Goal: Information Seeking & Learning: Find specific fact

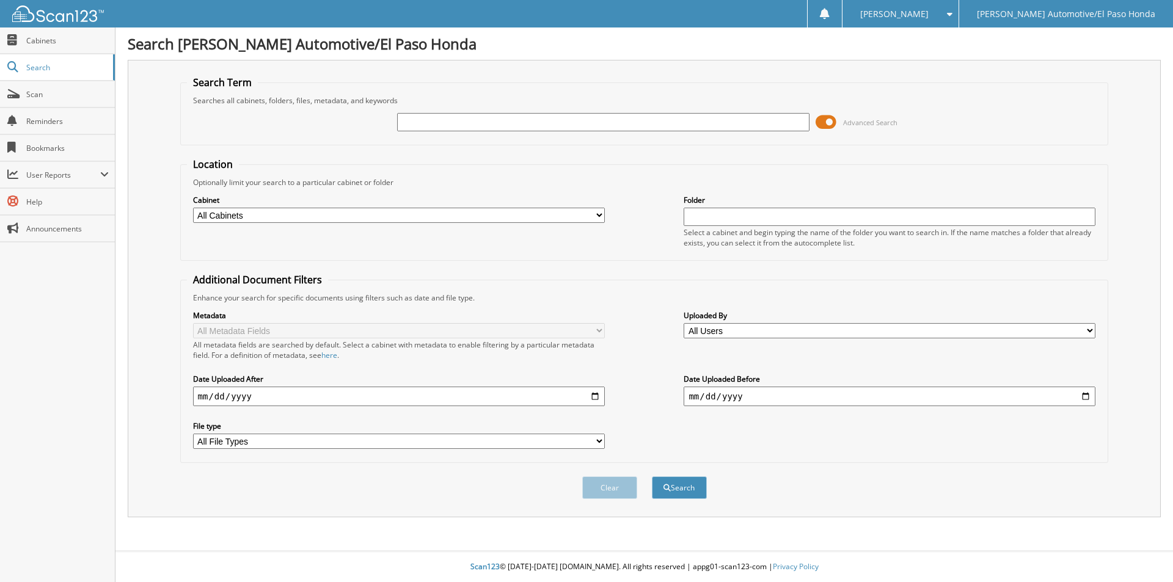
click at [501, 119] on input "text" at bounding box center [603, 122] width 412 height 18
type input "[PERSON_NAME]"
click at [652, 477] on button "Search" at bounding box center [679, 488] width 55 height 23
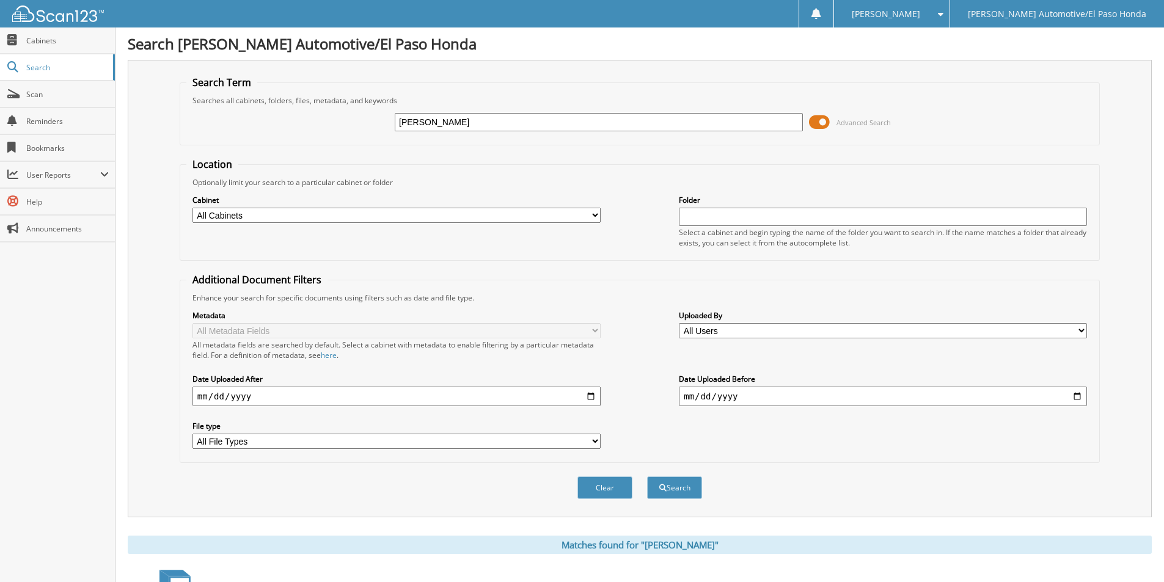
scroll to position [244, 0]
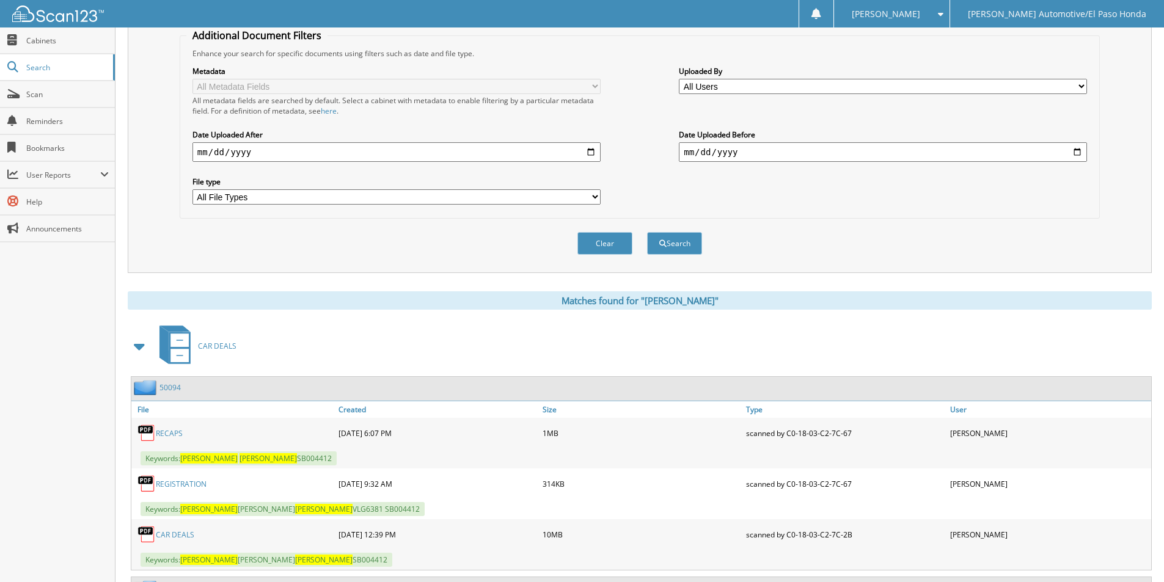
click at [171, 386] on link "50094" at bounding box center [170, 388] width 21 height 10
